Goal: Information Seeking & Learning: Learn about a topic

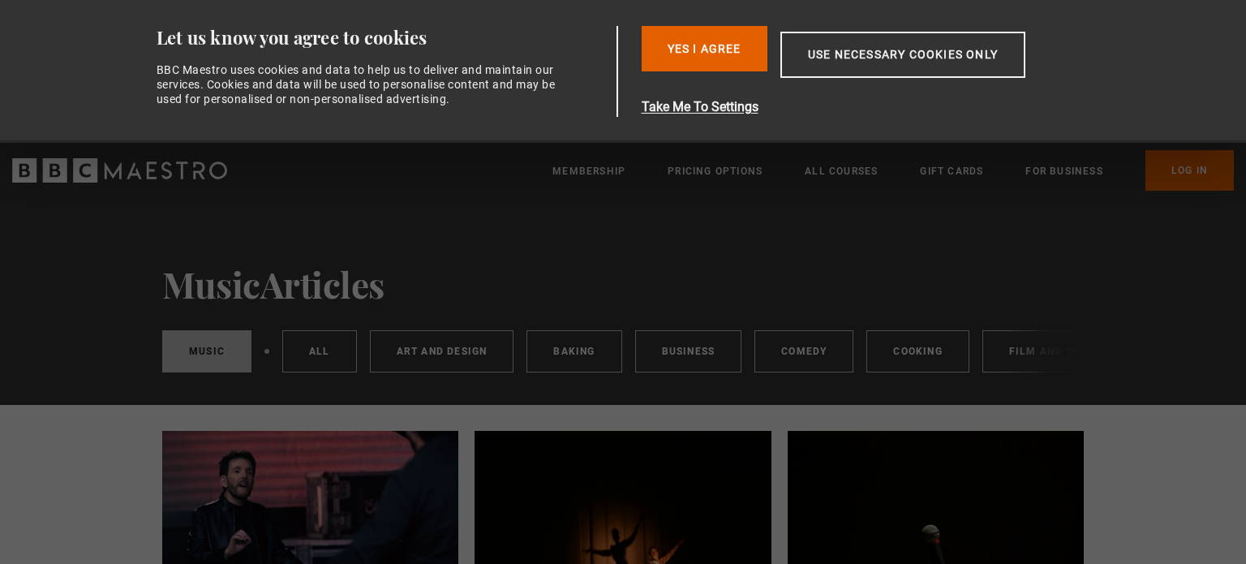
click at [1181, 388] on div "Music Articles Music All Art and Design Baking Business Comedy Cooking Film and…" at bounding box center [623, 302] width 1246 height 206
click at [889, 58] on button "Use necessary cookies only" at bounding box center [902, 55] width 245 height 46
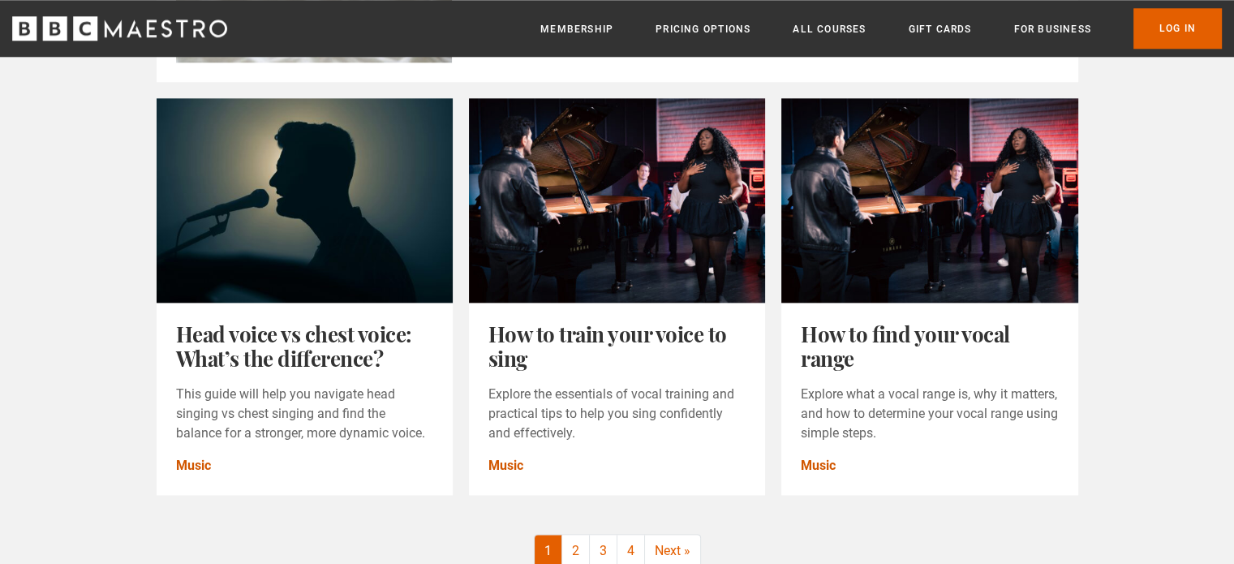
scroll to position [1865, 0]
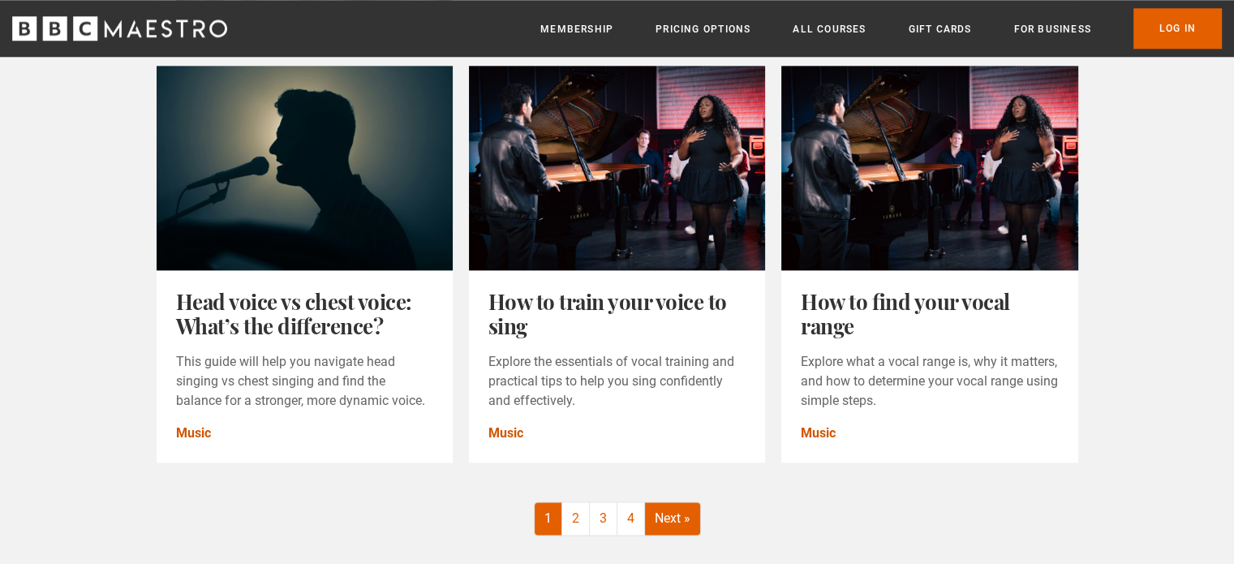
click at [676, 524] on link "Next »" at bounding box center [672, 518] width 55 height 32
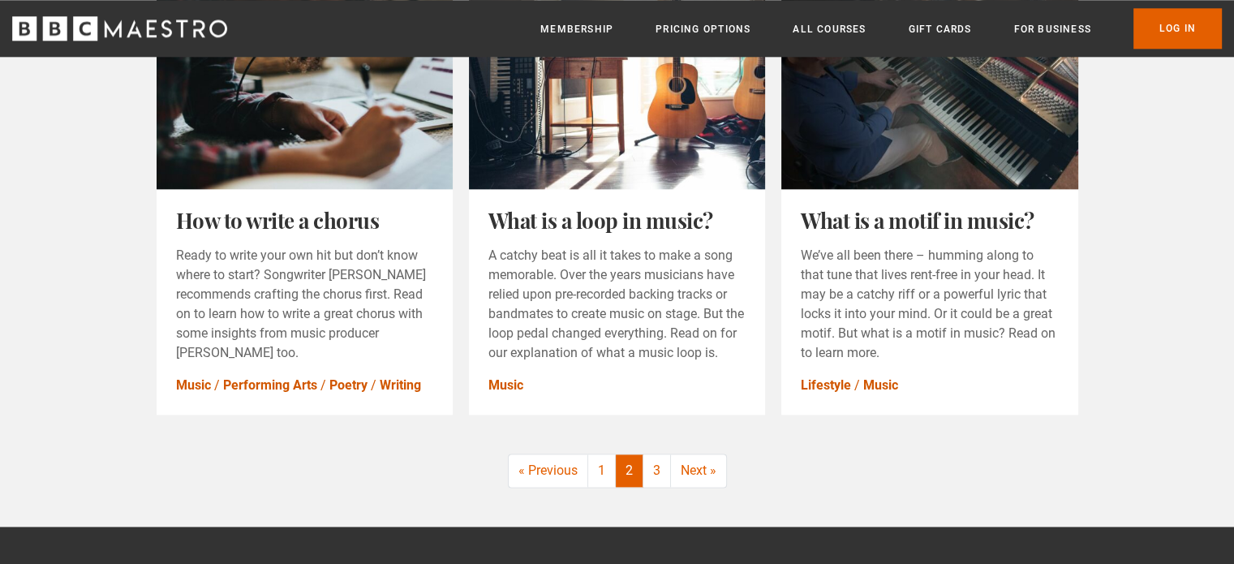
scroll to position [2027, 0]
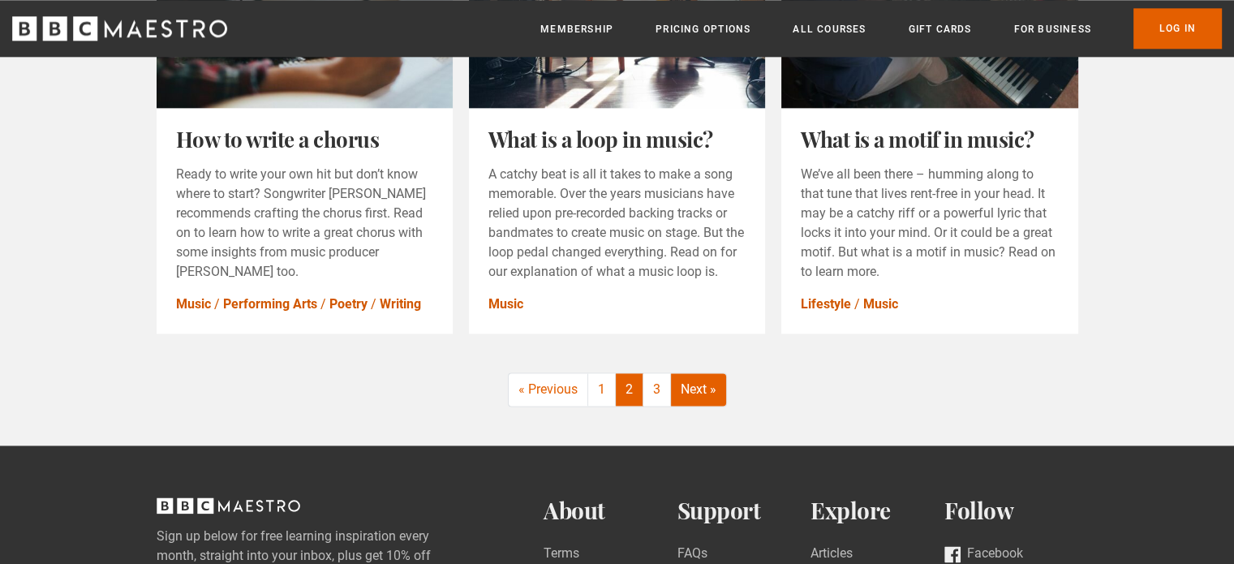
click at [702, 396] on link "Next »" at bounding box center [698, 389] width 55 height 32
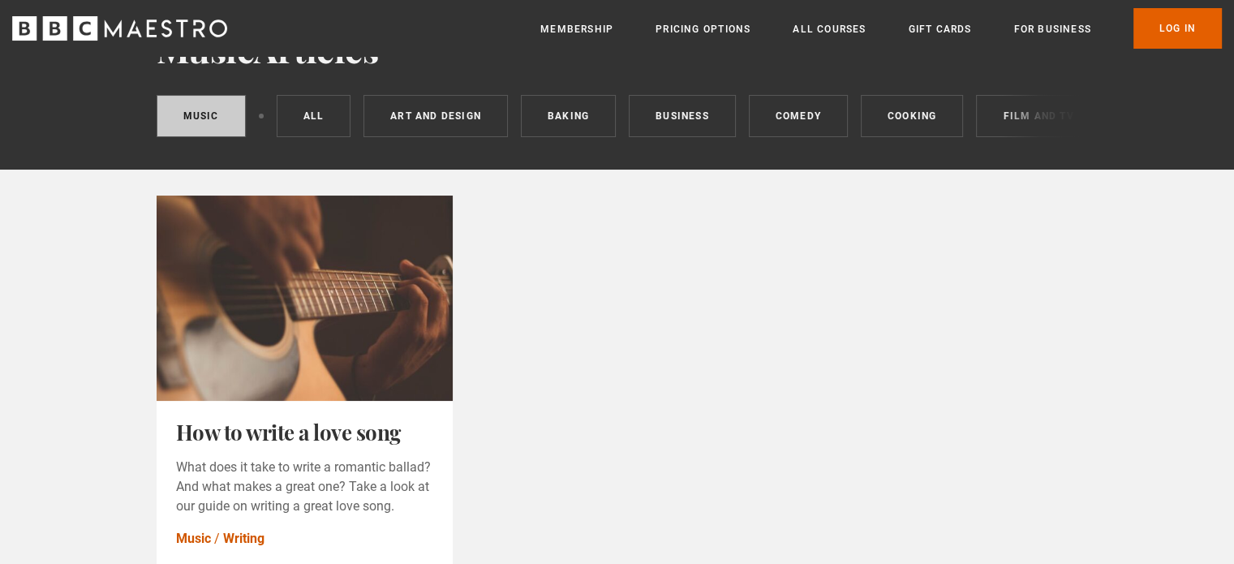
scroll to position [243, 0]
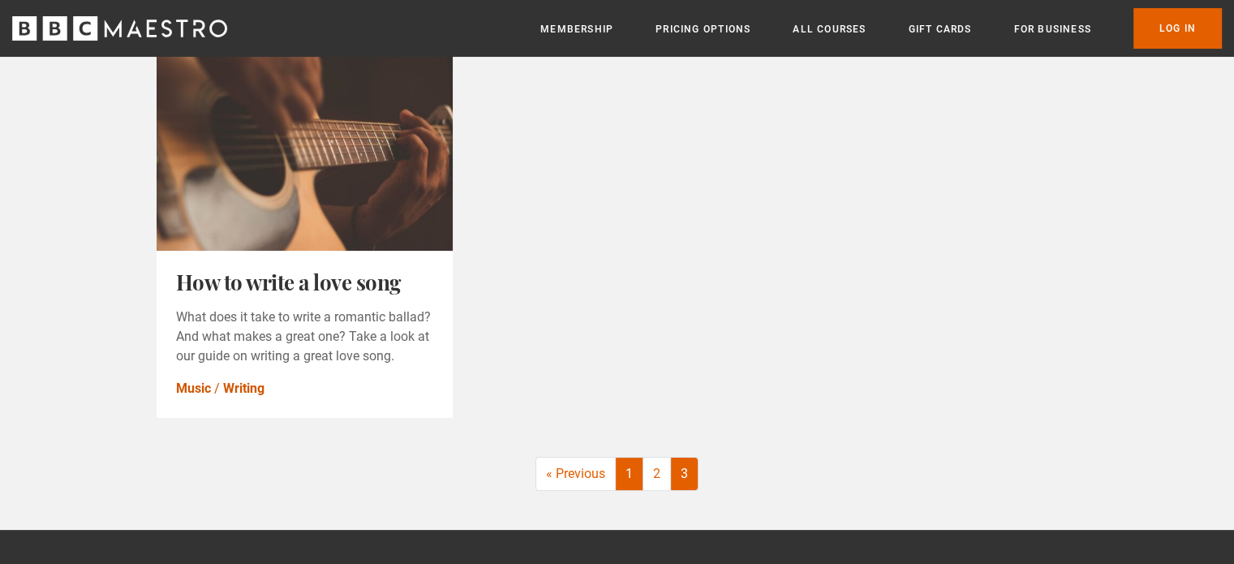
click at [633, 489] on link "1" at bounding box center [630, 473] width 28 height 32
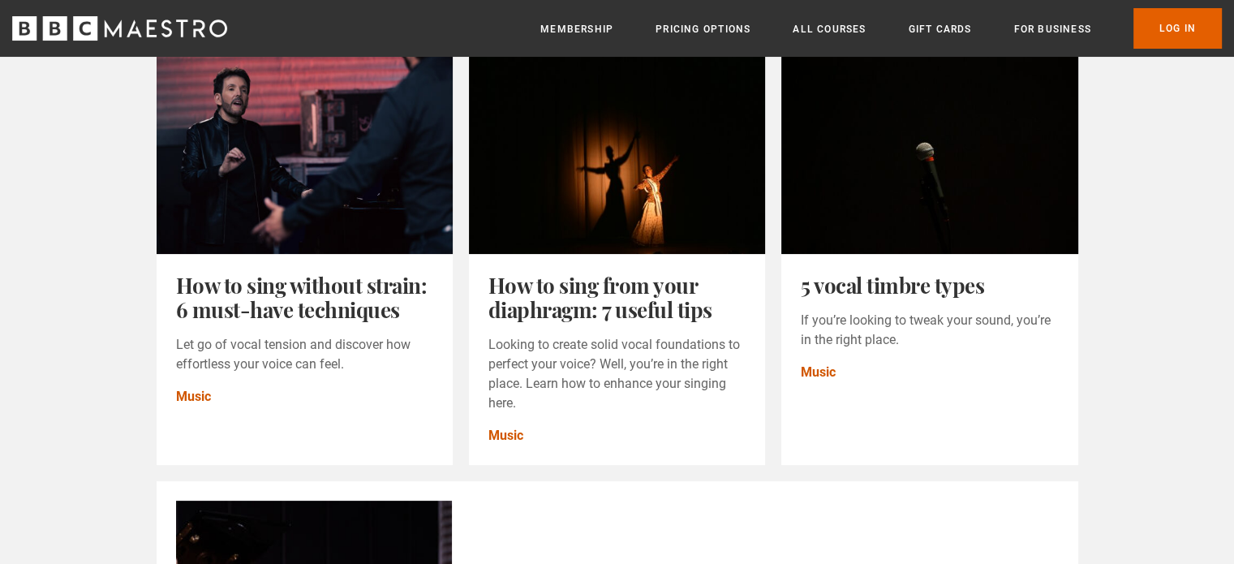
scroll to position [243, 0]
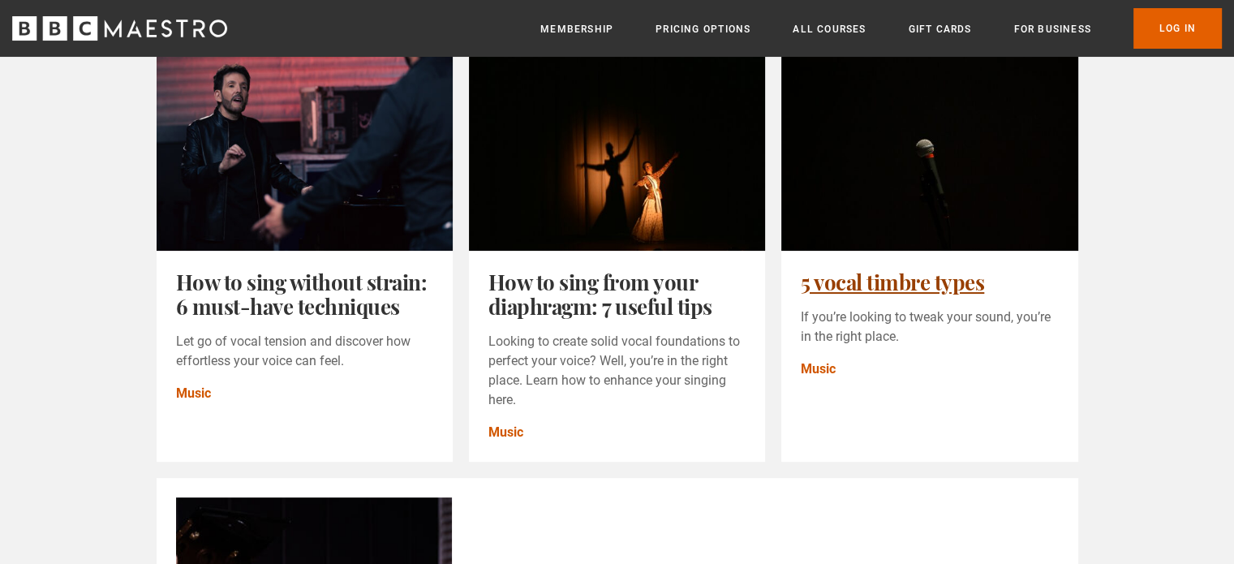
click at [879, 290] on link "5 vocal timbre types" at bounding box center [891, 282] width 183 height 28
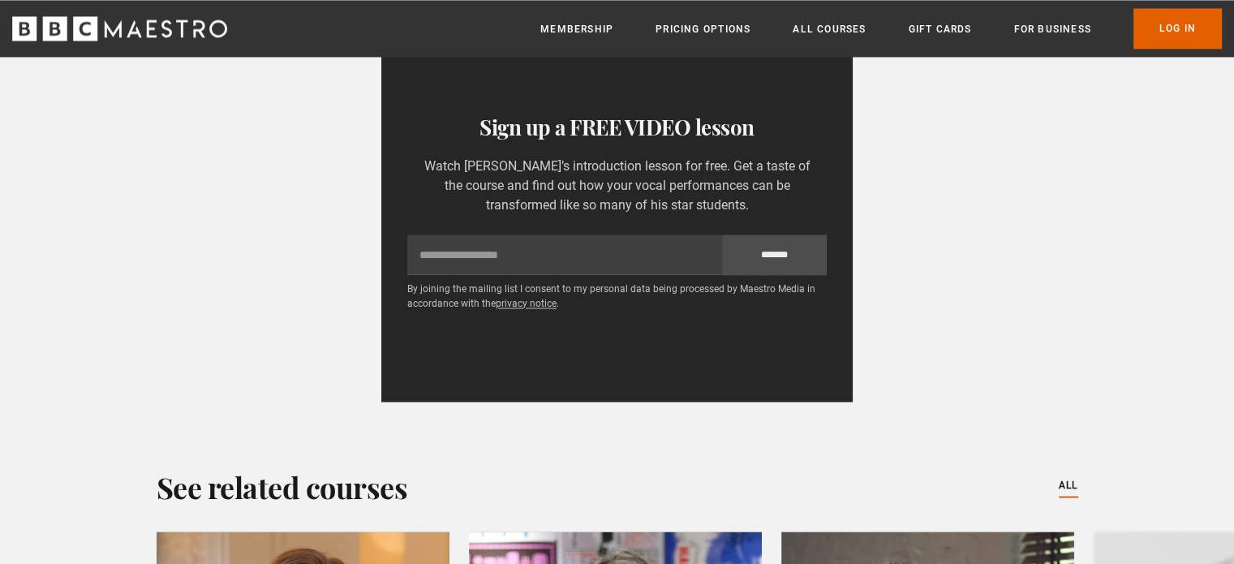
scroll to position [2676, 0]
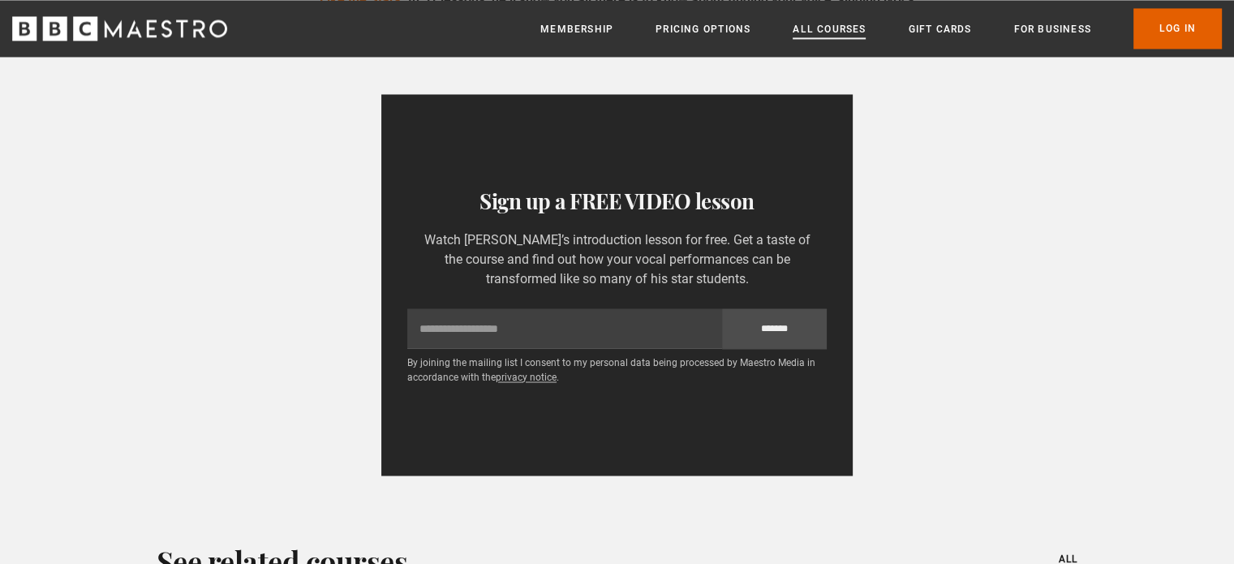
click at [828, 28] on link "All Courses" at bounding box center [828, 29] width 73 height 16
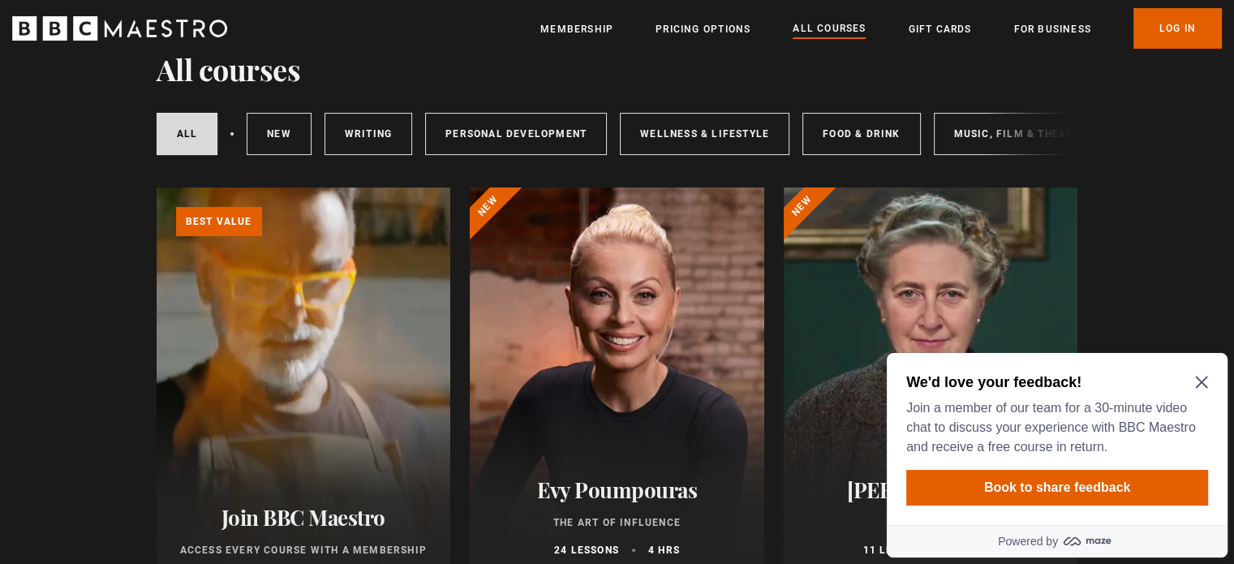
click at [1202, 380] on icon "Close Maze Prompt" at bounding box center [1201, 382] width 12 height 12
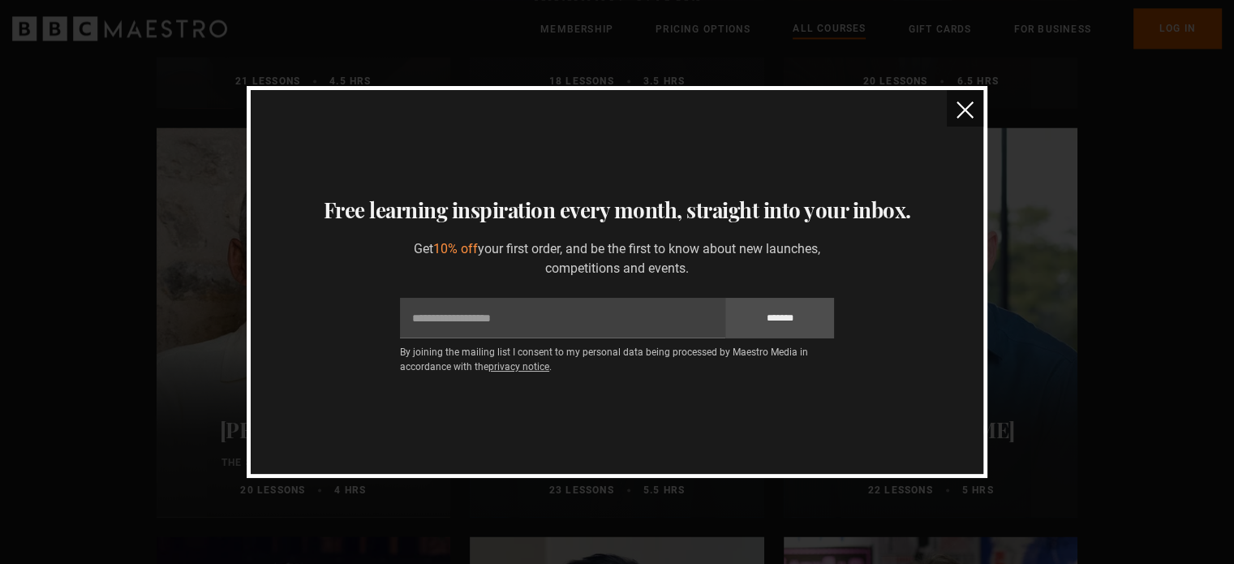
scroll to position [2190, 0]
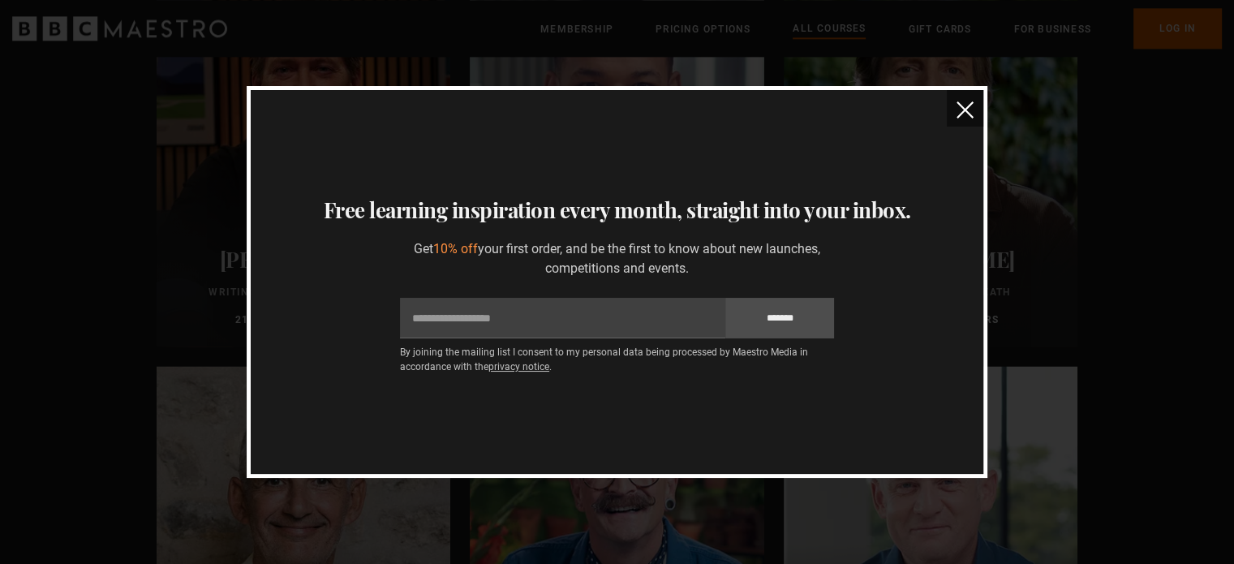
click at [967, 113] on img "close" at bounding box center [964, 109] width 17 height 17
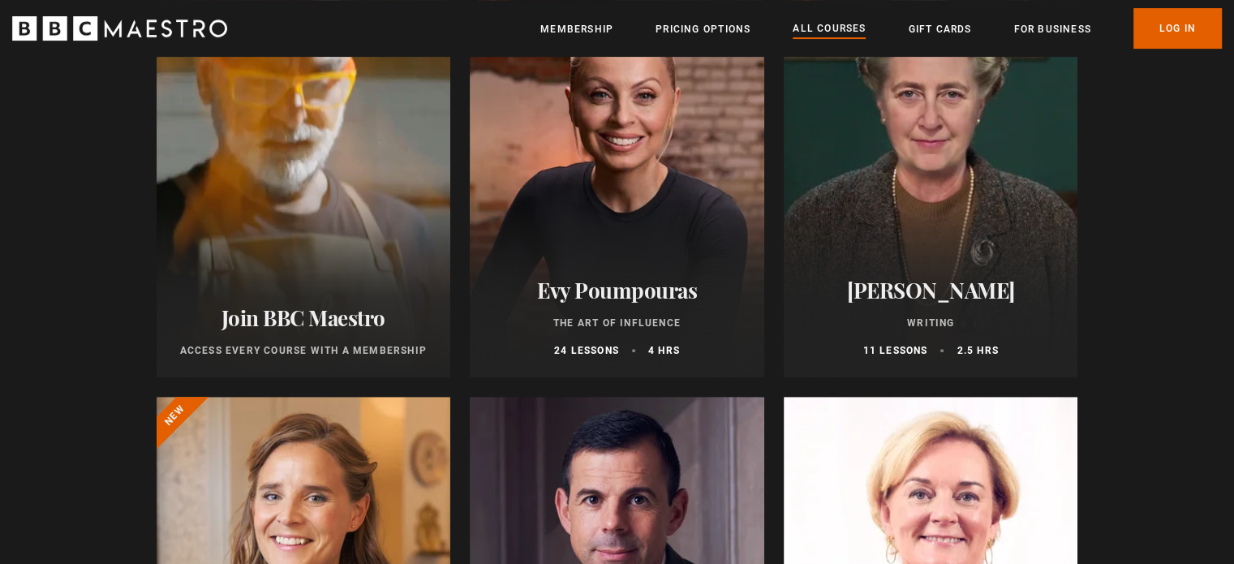
scroll to position [0, 0]
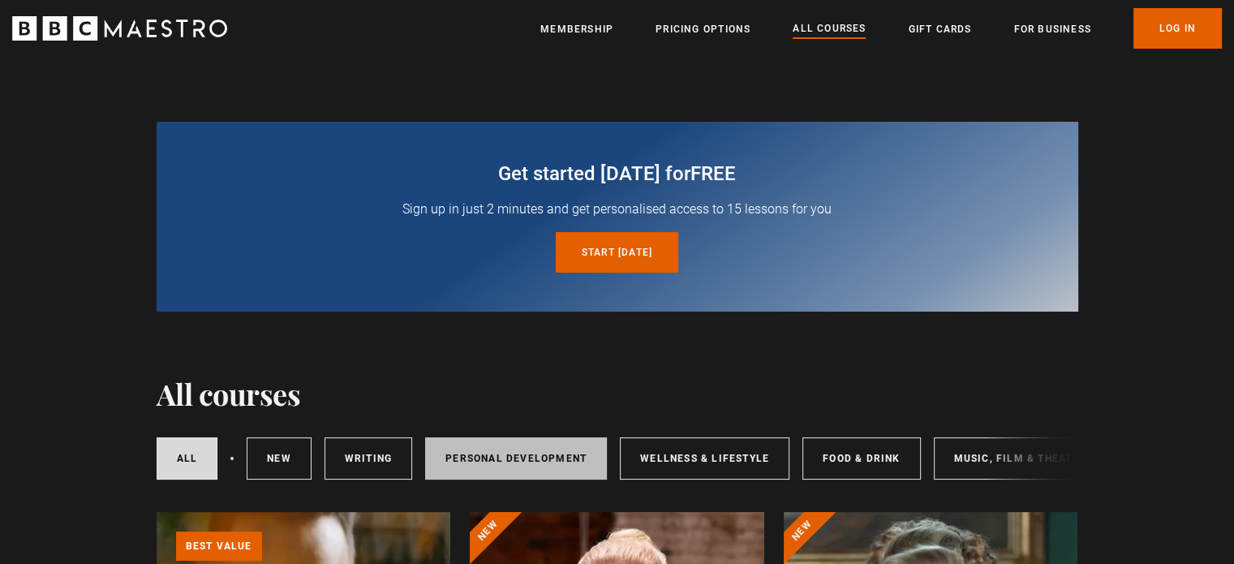
click at [531, 443] on link "Personal Development" at bounding box center [516, 458] width 182 height 42
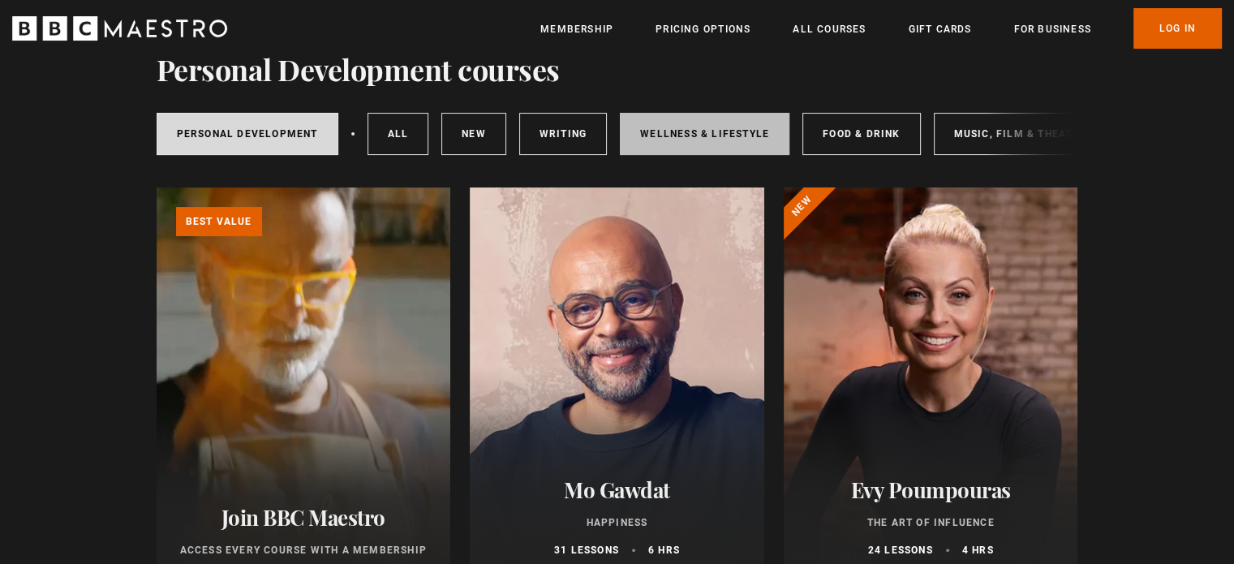
click at [663, 137] on link "Wellness & Lifestyle" at bounding box center [704, 134] width 169 height 42
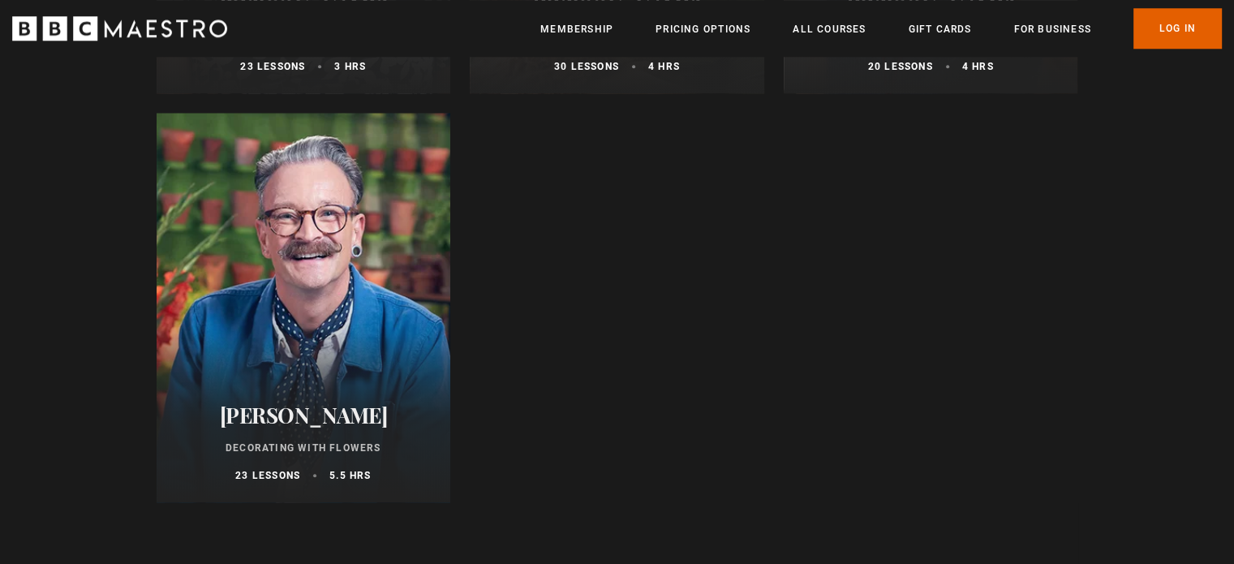
scroll to position [1622, 0]
